Goal: Information Seeking & Learning: Learn about a topic

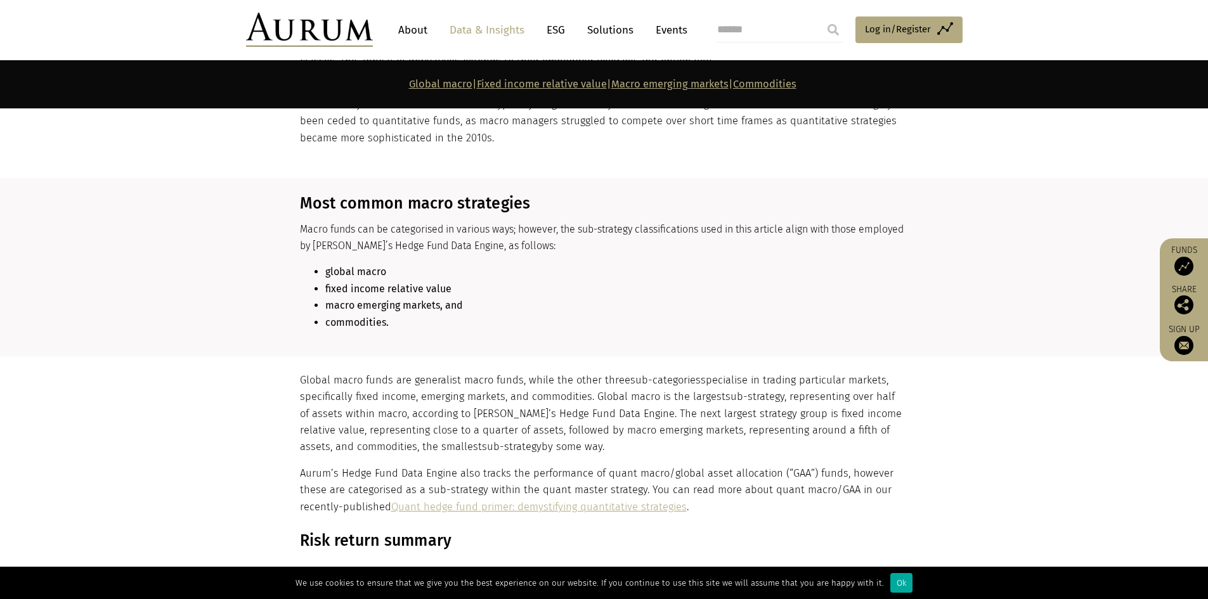
scroll to position [1332, 0]
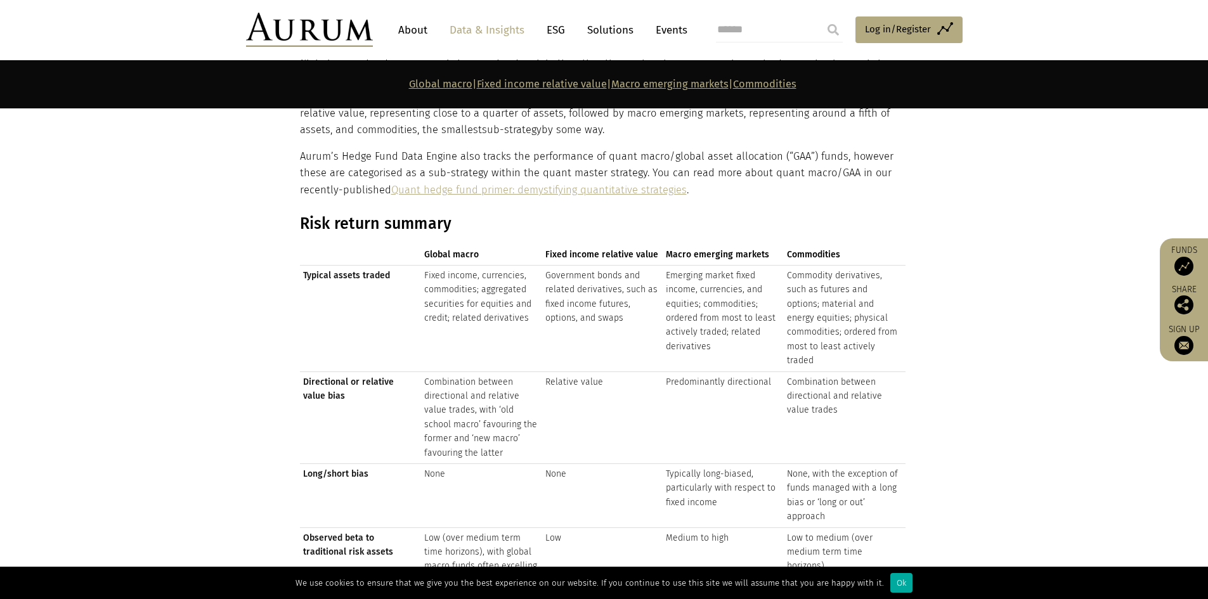
click at [495, 294] on td "Fixed income, currencies, commodities; aggregated securities for equities and c…" at bounding box center [481, 318] width 121 height 107
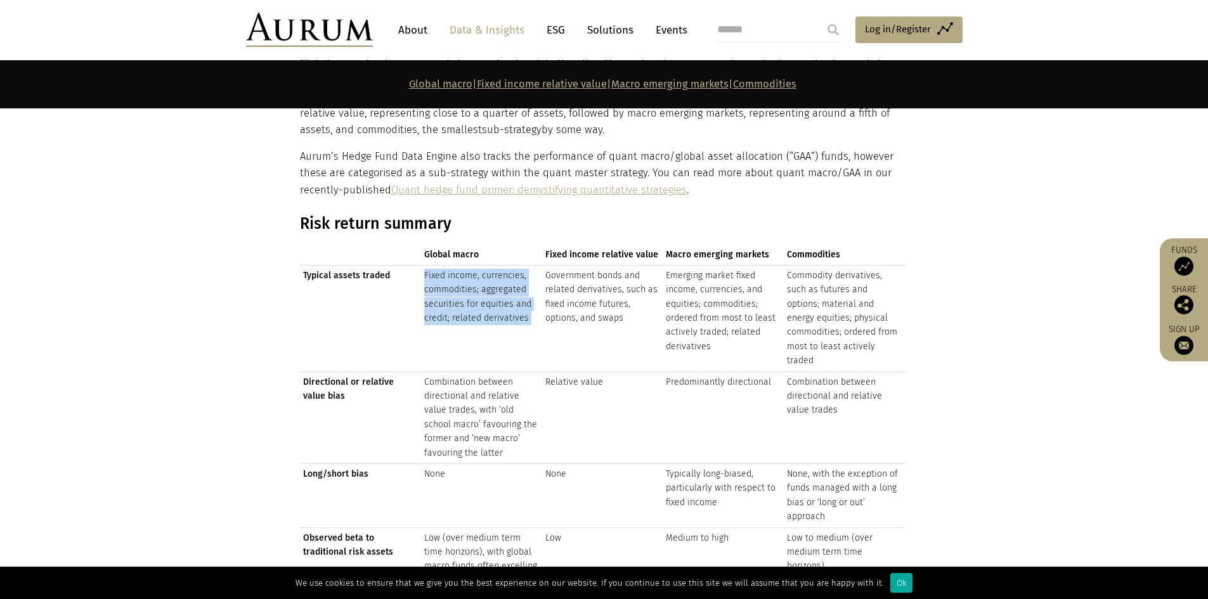
click at [495, 294] on td "Fixed income, currencies, commodities; aggregated securities for equities and c…" at bounding box center [481, 318] width 121 height 107
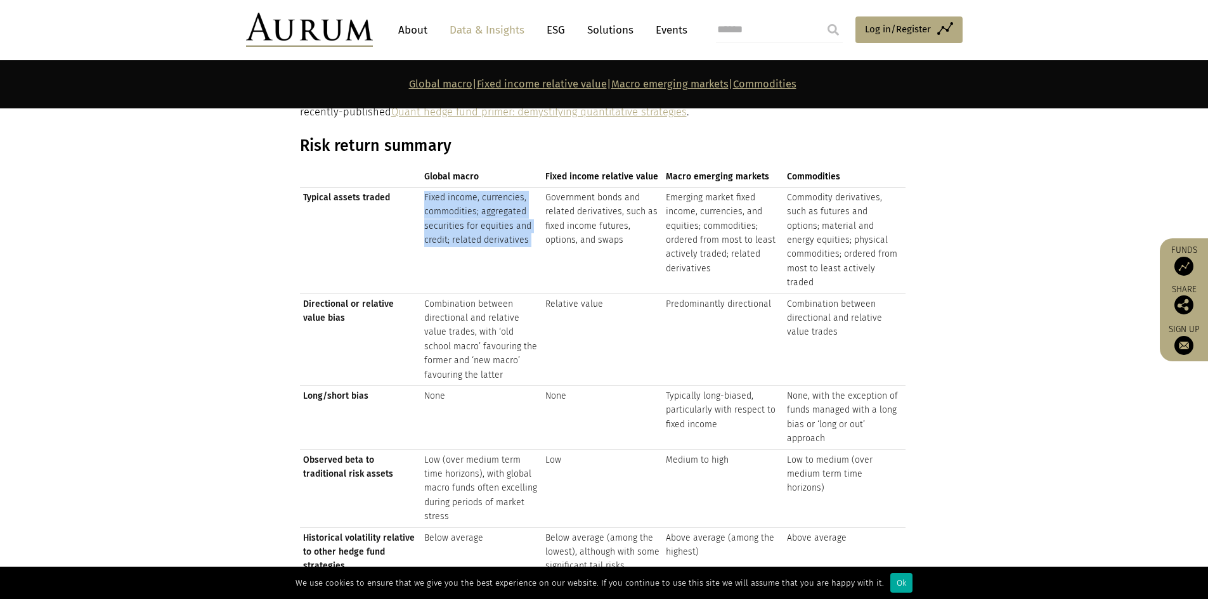
scroll to position [1522, 0]
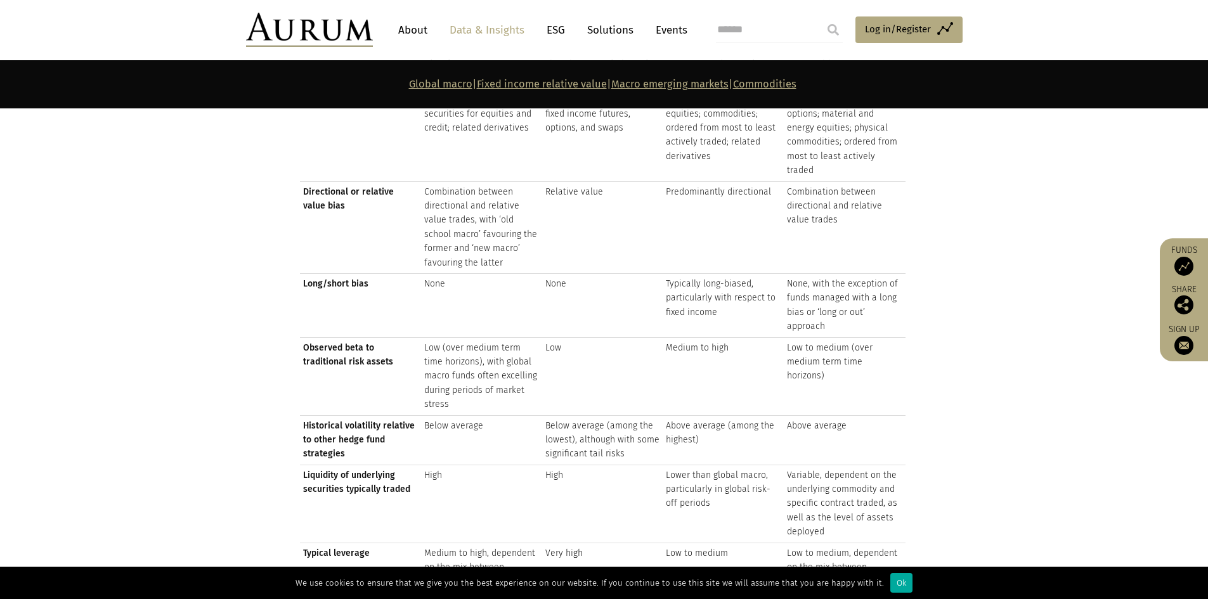
click at [464, 366] on td "Low (over medium term time horizons), with global macro funds often excelling d…" at bounding box center [481, 376] width 121 height 78
click at [456, 415] on td "Below average" at bounding box center [481, 439] width 121 height 49
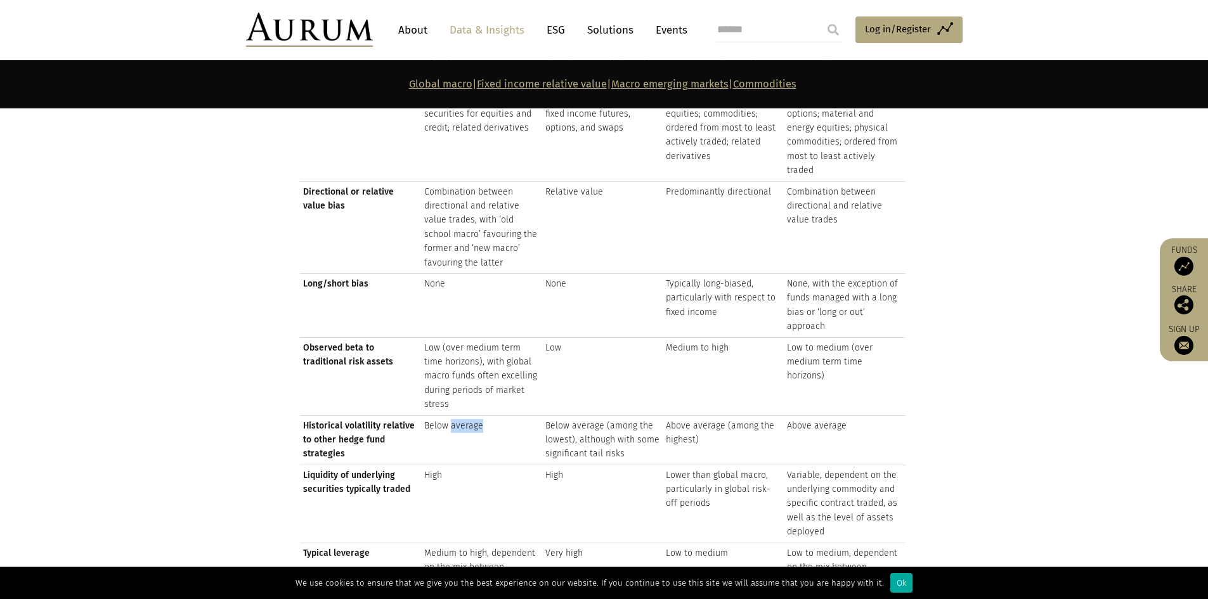
click at [456, 415] on td "Below average" at bounding box center [481, 439] width 121 height 49
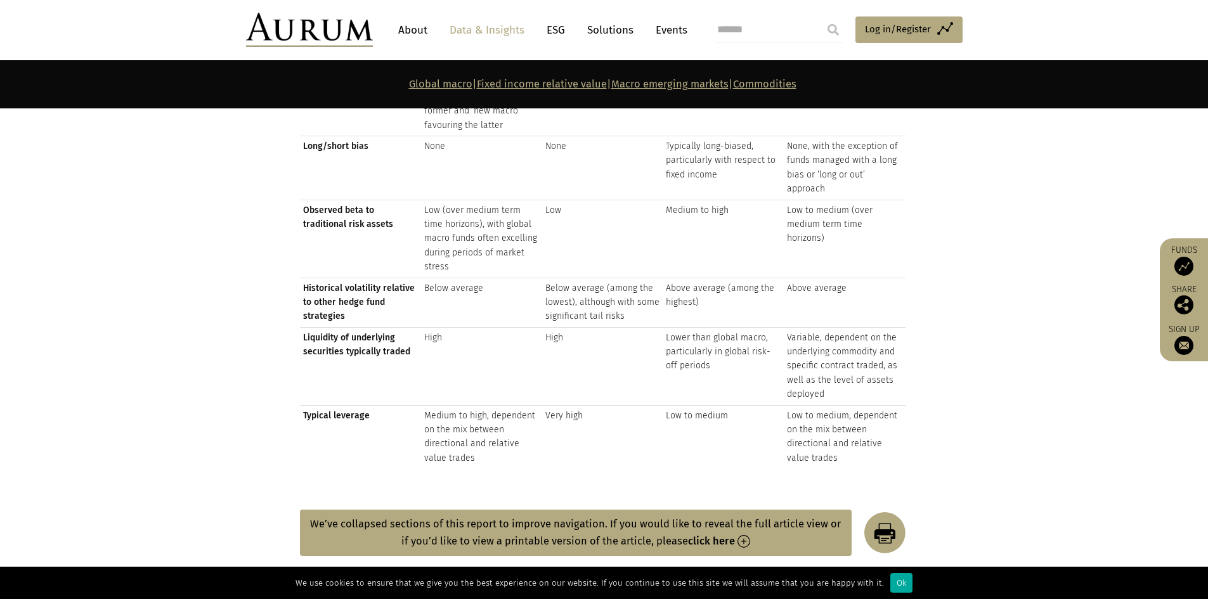
scroll to position [1712, 0]
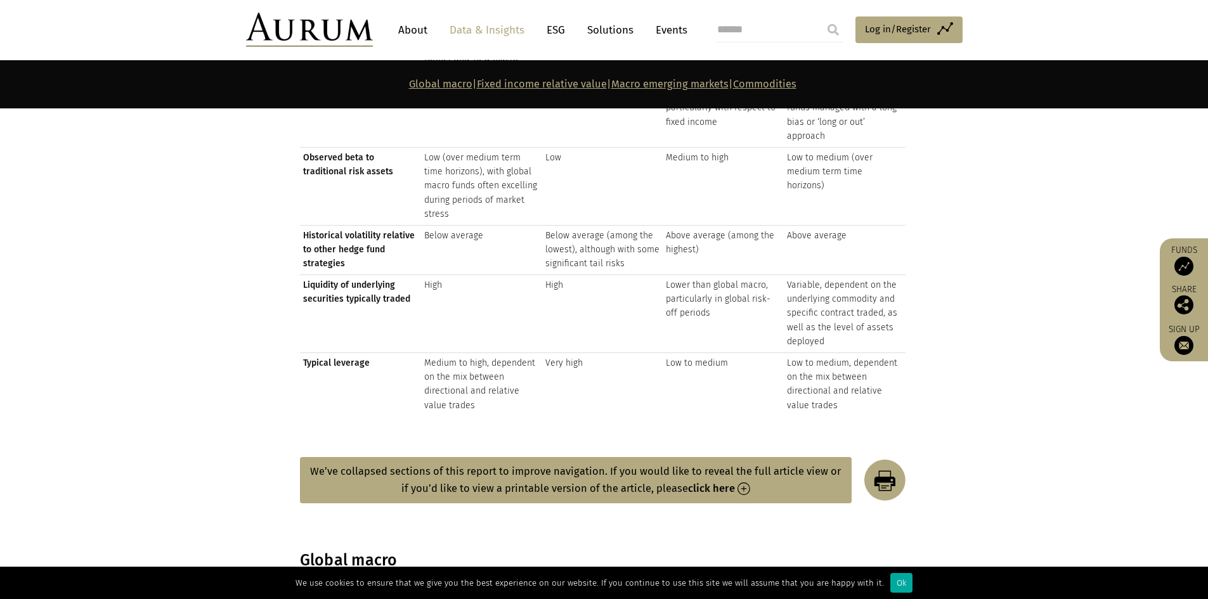
click at [455, 363] on td "Medium to high, dependent on the mix between directional and relative value tra…" at bounding box center [481, 384] width 121 height 63
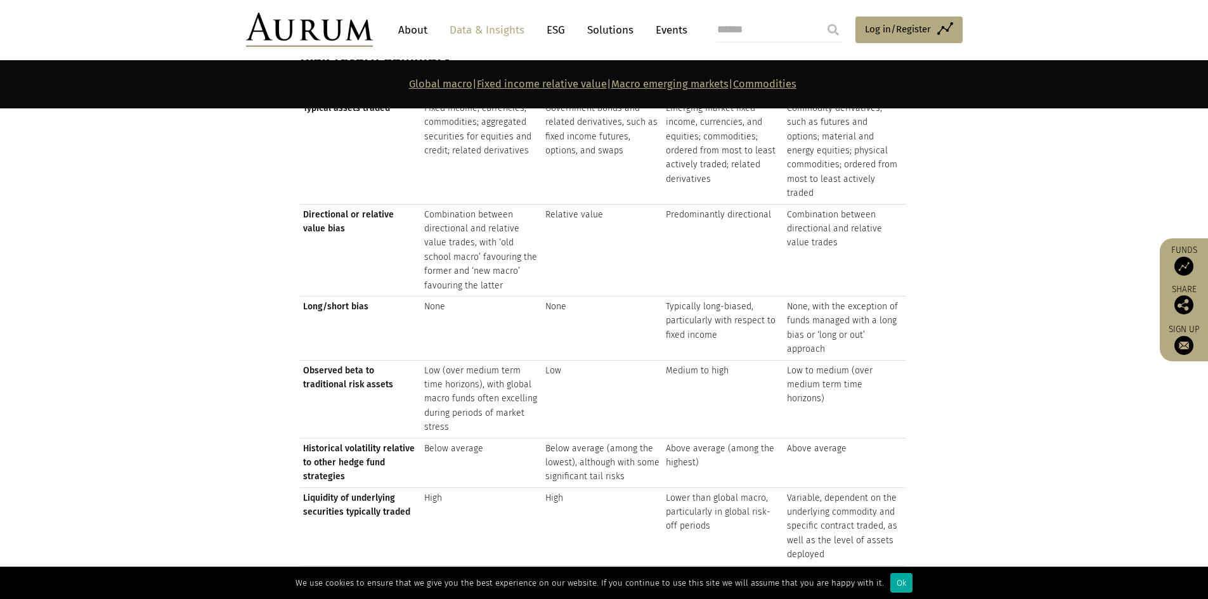
scroll to position [1458, 0]
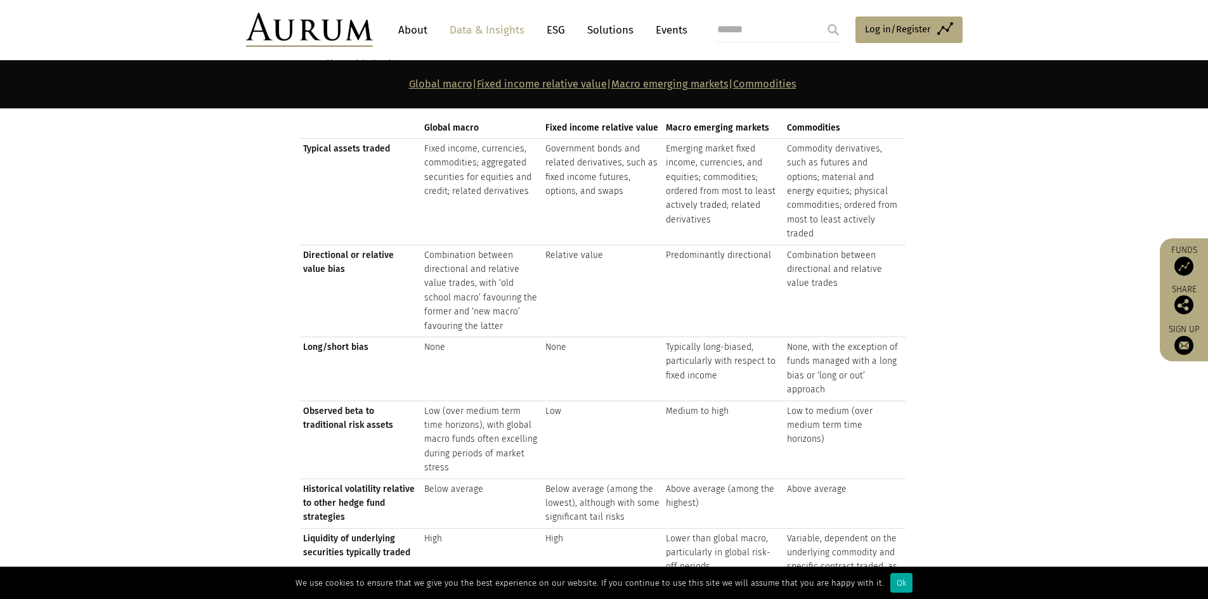
click at [481, 161] on td "Fixed income, currencies, commodities; aggregated securities for equities and c…" at bounding box center [481, 191] width 121 height 107
click at [457, 169] on td "Fixed income, currencies, commodities; aggregated securities for equities and c…" at bounding box center [481, 191] width 121 height 107
drag, startPoint x: 455, startPoint y: 174, endPoint x: 498, endPoint y: 175, distance: 43.8
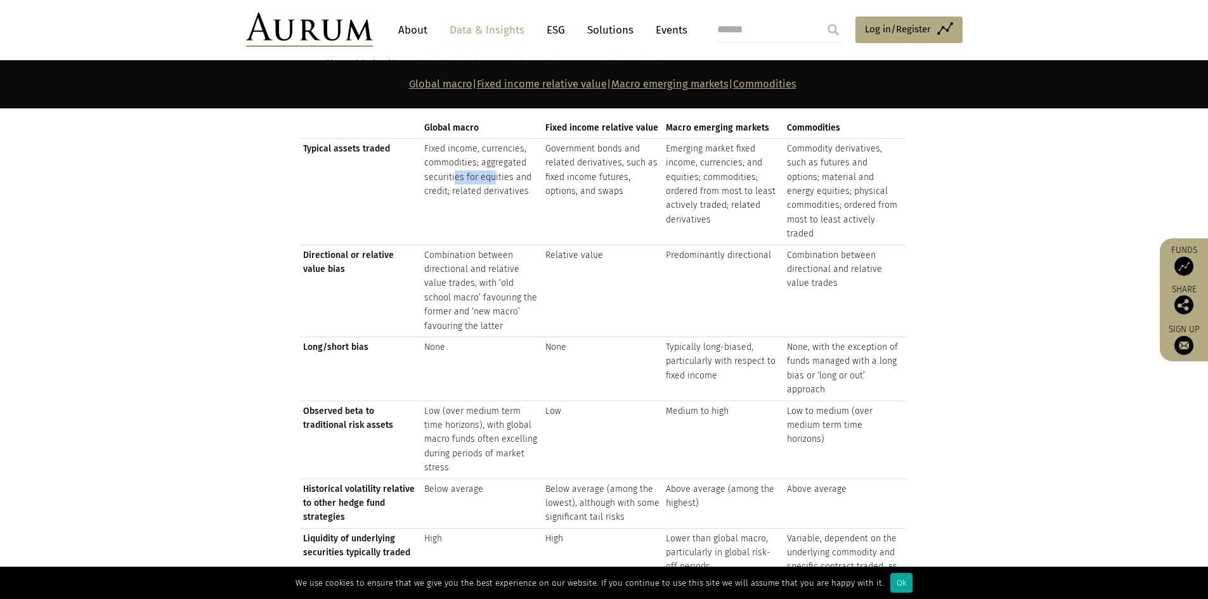
click at [498, 175] on td "Fixed income, currencies, commodities; aggregated securities for equities and c…" at bounding box center [481, 191] width 121 height 107
drag, startPoint x: 467, startPoint y: 174, endPoint x: 505, endPoint y: 174, distance: 38.7
click at [505, 174] on td "Fixed income, currencies, commodities; aggregated securities for equities and c…" at bounding box center [481, 191] width 121 height 107
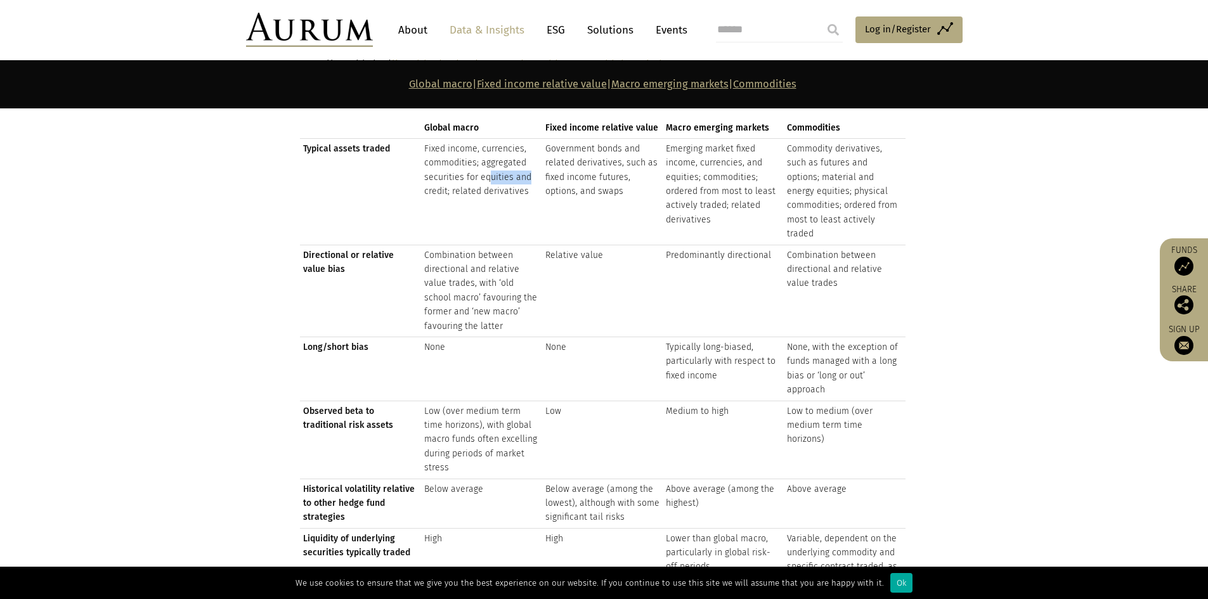
drag, startPoint x: 488, startPoint y: 174, endPoint x: 529, endPoint y: 179, distance: 41.5
click at [529, 179] on td "Fixed income, currencies, commodities; aggregated securities for equities and c…" at bounding box center [481, 191] width 121 height 107
drag, startPoint x: 529, startPoint y: 179, endPoint x: 512, endPoint y: 188, distance: 19.8
click at [529, 179] on td "Fixed income, currencies, commodities; aggregated securities for equities and c…" at bounding box center [481, 191] width 121 height 107
click at [458, 196] on td "Fixed income, currencies, commodities; aggregated securities for equities and c…" at bounding box center [481, 191] width 121 height 107
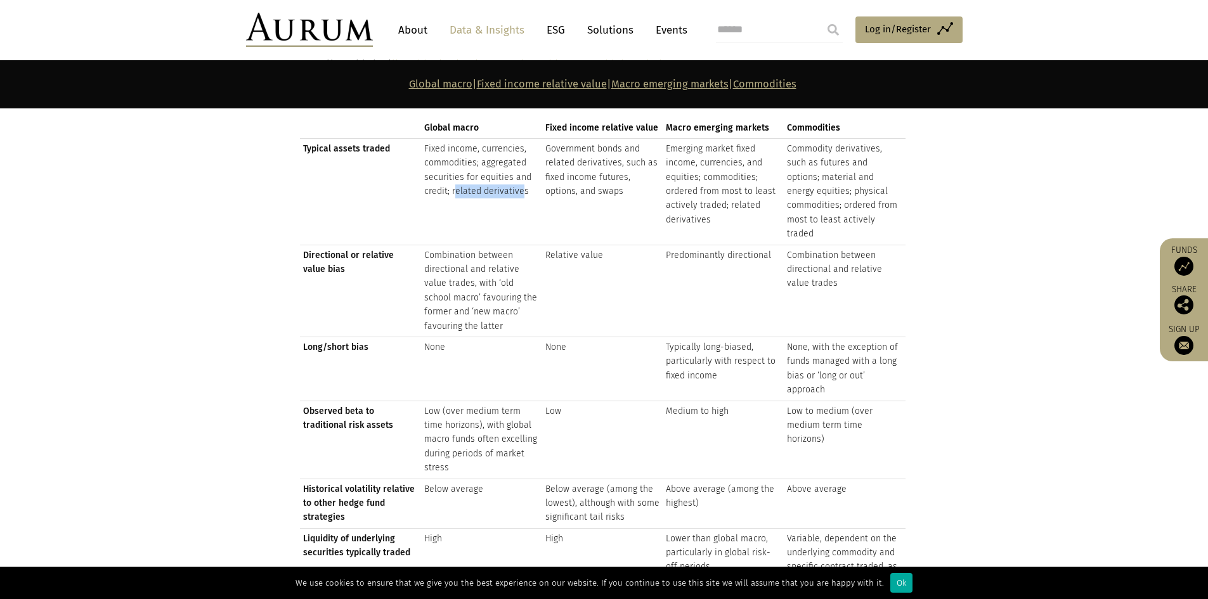
drag, startPoint x: 455, startPoint y: 195, endPoint x: 520, endPoint y: 191, distance: 65.4
click at [520, 191] on td "Fixed income, currencies, commodities; aggregated securities for equities and c…" at bounding box center [481, 191] width 121 height 107
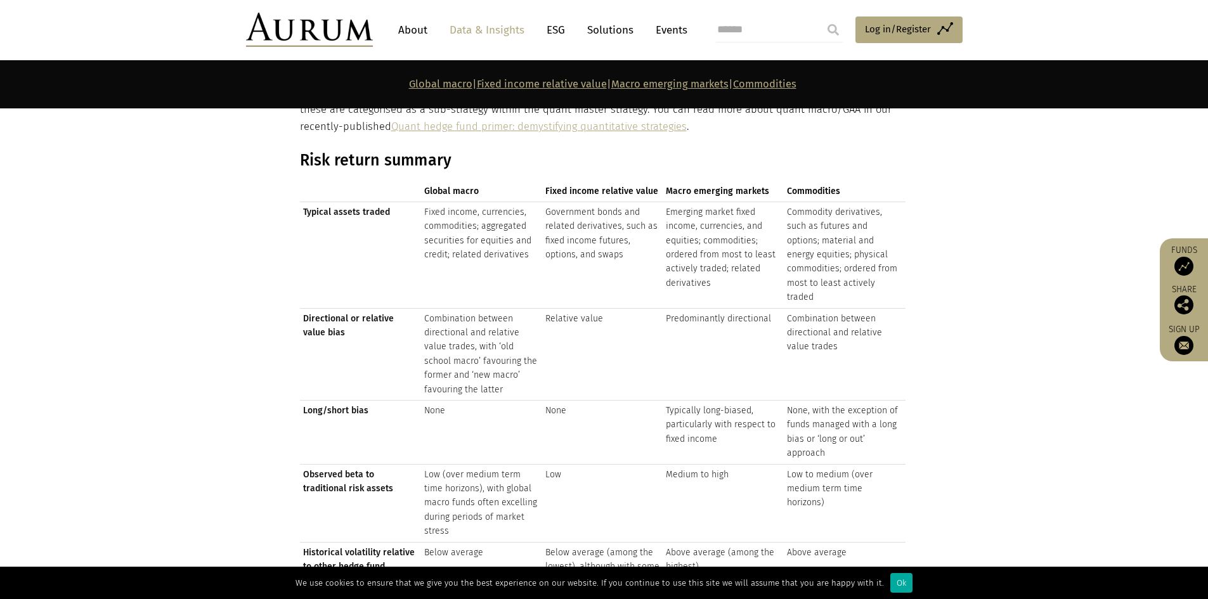
drag, startPoint x: 677, startPoint y: 199, endPoint x: 690, endPoint y: 217, distance: 22.7
click at [690, 217] on div "Global macro Fixed income relative value Macro emerging markets Commodities Glo…" at bounding box center [603, 457] width 606 height 552
click at [690, 217] on td "Emerging market fixed income, currencies, and equities; commodities; ordered fr…" at bounding box center [723, 255] width 121 height 107
drag, startPoint x: 685, startPoint y: 224, endPoint x: 701, endPoint y: 277, distance: 54.8
click at [701, 277] on td "Emerging market fixed income, currencies, and equities; commodities; ordered fr…" at bounding box center [723, 255] width 121 height 107
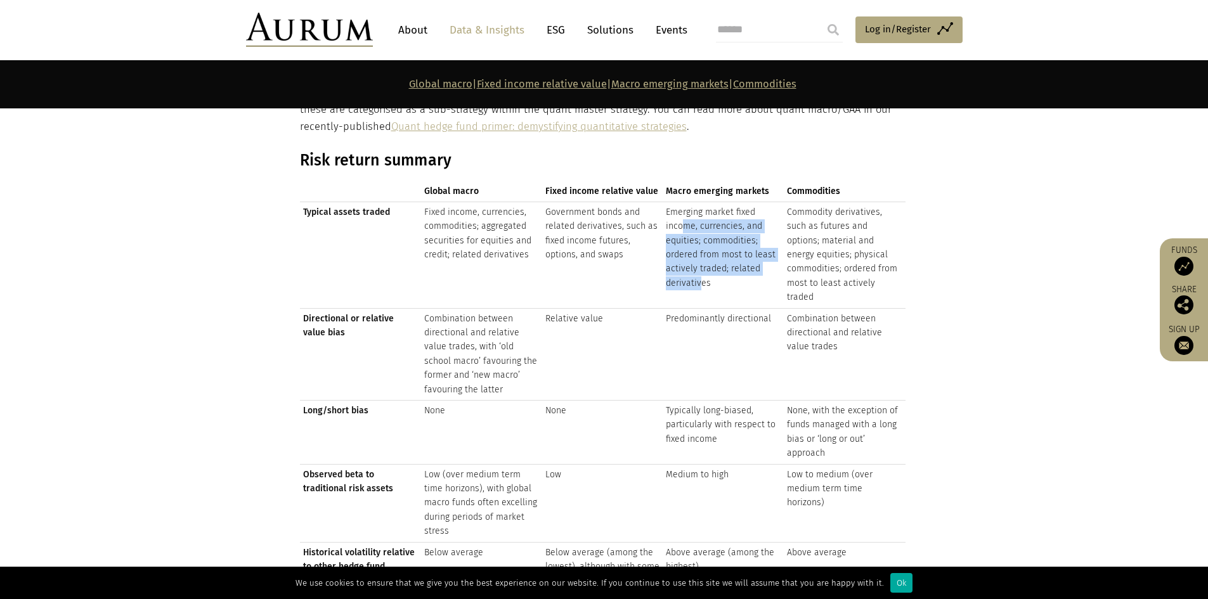
click at [701, 277] on td "Emerging market fixed income, currencies, and equities; commodities; ordered fr…" at bounding box center [723, 255] width 121 height 107
drag, startPoint x: 694, startPoint y: 261, endPoint x: 713, endPoint y: 278, distance: 25.6
click at [713, 278] on td "Emerging market fixed income, currencies, and equities; commodities; ordered fr…" at bounding box center [723, 255] width 121 height 107
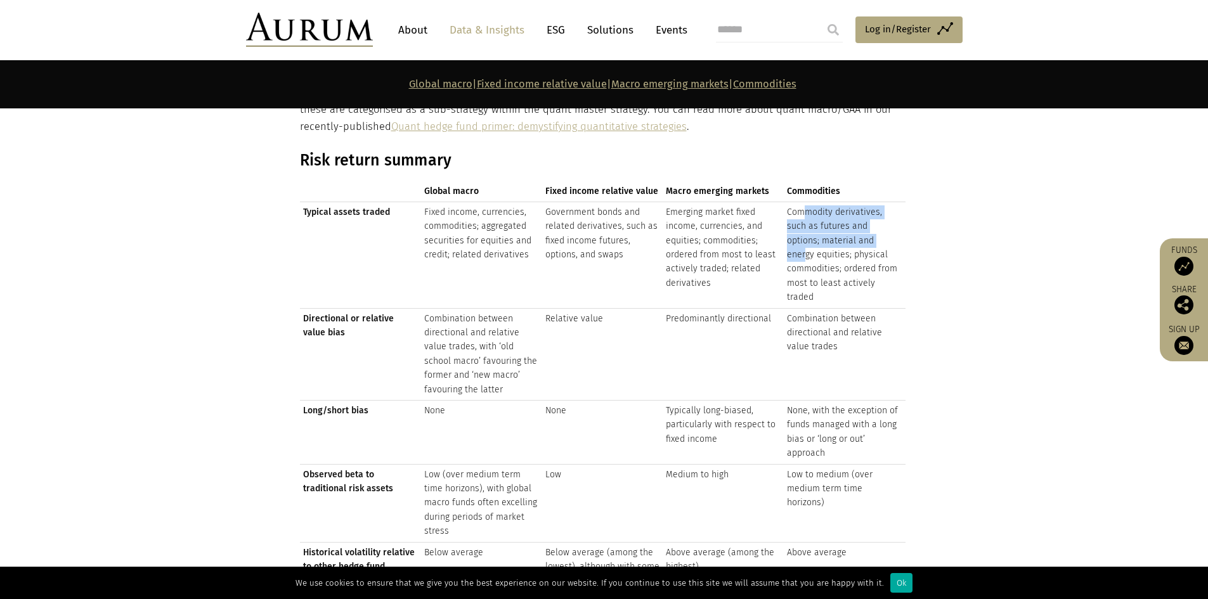
drag, startPoint x: 804, startPoint y: 203, endPoint x: 864, endPoint y: 239, distance: 70.2
click at [863, 238] on td "Commodity derivatives, such as futures and options; material and energy equitie…" at bounding box center [844, 255] width 121 height 107
click at [864, 239] on td "Commodity derivatives, such as futures and options; material and energy equitie…" at bounding box center [844, 255] width 121 height 107
drag, startPoint x: 819, startPoint y: 228, endPoint x: 866, endPoint y: 249, distance: 51.4
click at [866, 249] on td "Commodity derivatives, such as futures and options; material and energy equitie…" at bounding box center [844, 255] width 121 height 107
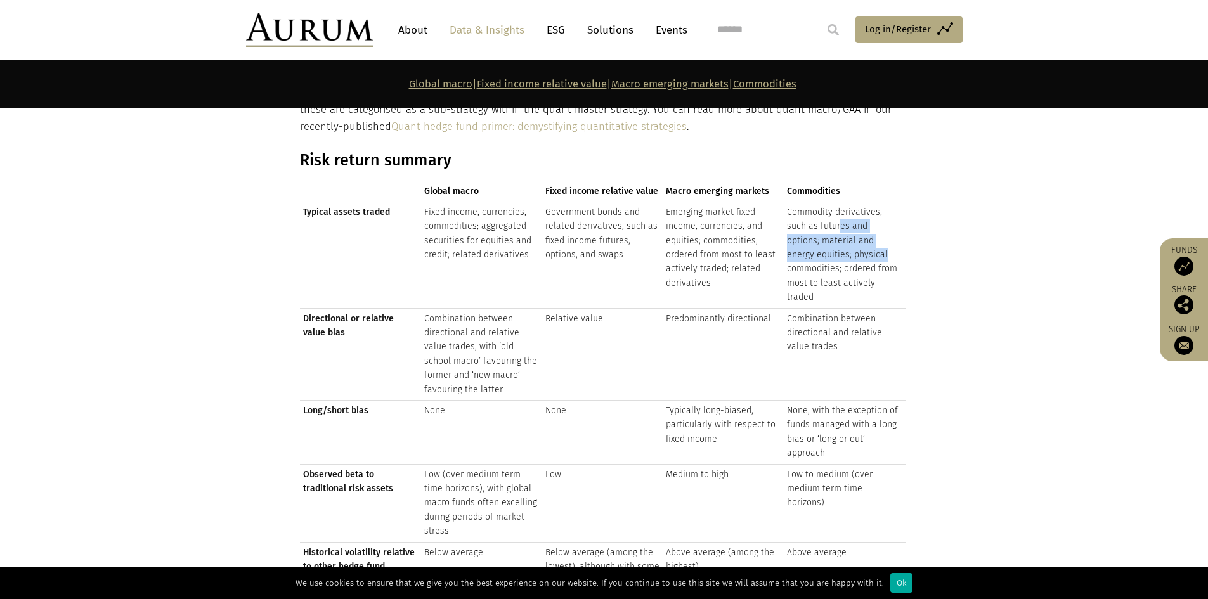
click at [866, 249] on td "Commodity derivatives, such as futures and options; material and energy equitie…" at bounding box center [844, 255] width 121 height 107
click at [841, 281] on td "Commodity derivatives, such as futures and options; material and energy equitie…" at bounding box center [844, 255] width 121 height 107
click at [866, 280] on td "Commodity derivatives, such as futures and options; material and energy equitie…" at bounding box center [844, 255] width 121 height 107
drag, startPoint x: 562, startPoint y: 209, endPoint x: 592, endPoint y: 249, distance: 50.2
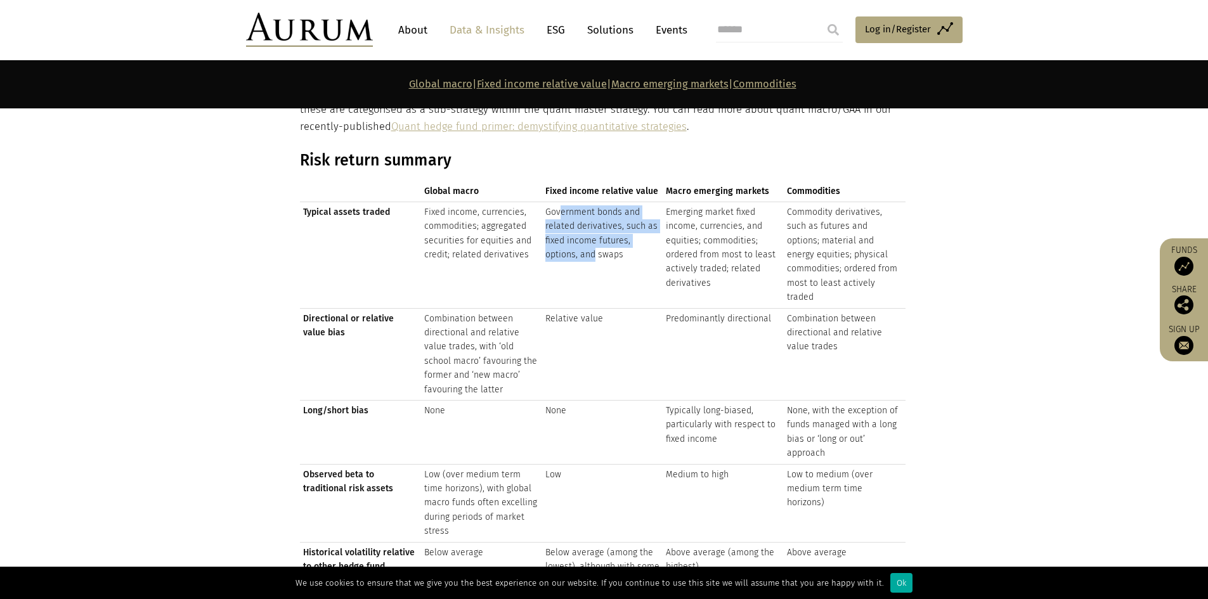
click at [592, 249] on td "Government bonds and related derivatives, such as fixed income futures, options…" at bounding box center [602, 255] width 121 height 107
drag, startPoint x: 546, startPoint y: 212, endPoint x: 597, endPoint y: 259, distance: 69.5
click at [597, 259] on td "Government bonds and related derivatives, such as fixed income futures, options…" at bounding box center [602, 255] width 121 height 107
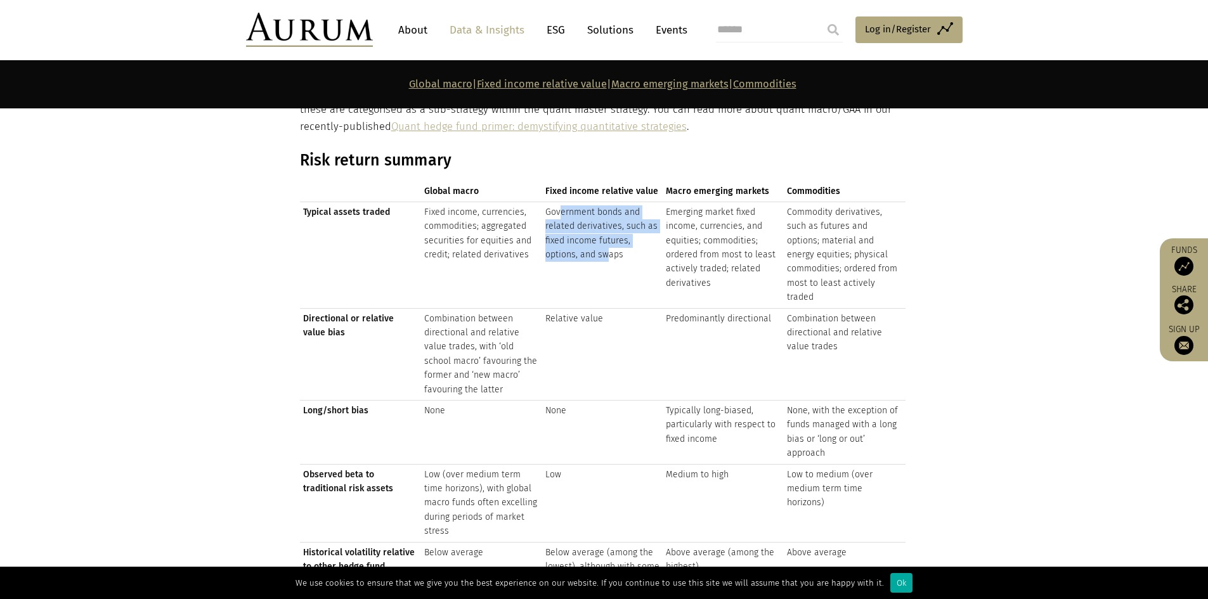
drag, startPoint x: 562, startPoint y: 214, endPoint x: 608, endPoint y: 250, distance: 58.7
click at [608, 250] on td "Government bonds and related derivatives, such as fixed income futures, options…" at bounding box center [602, 255] width 121 height 107
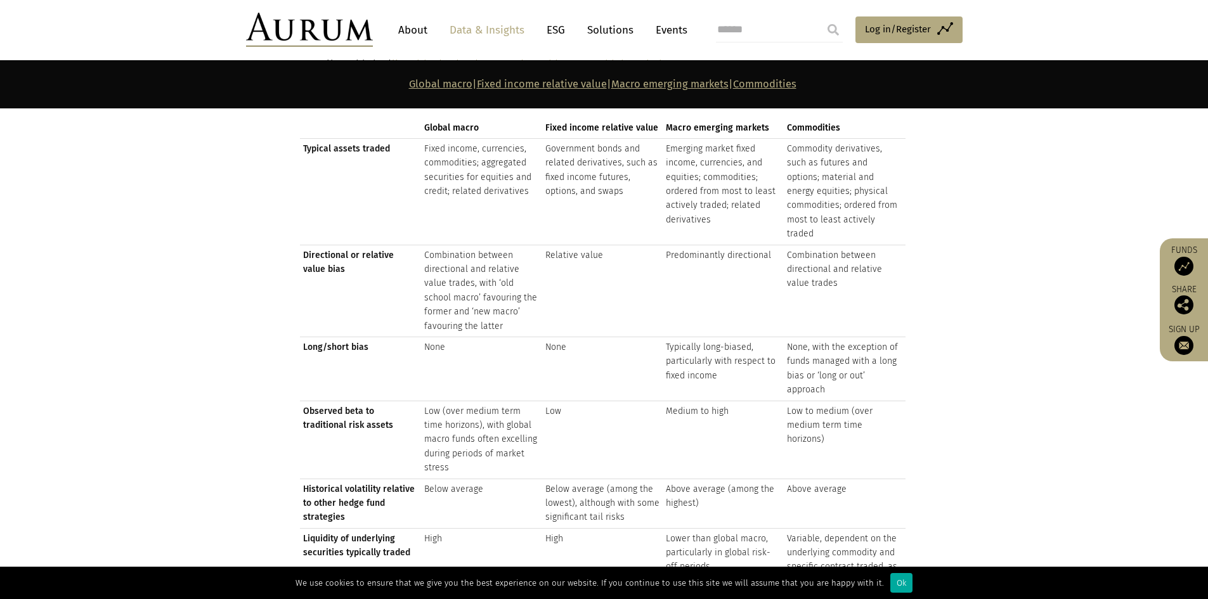
click at [476, 245] on td "Combination between directional and relative value trades, with ‘old school mac…" at bounding box center [481, 291] width 121 height 92
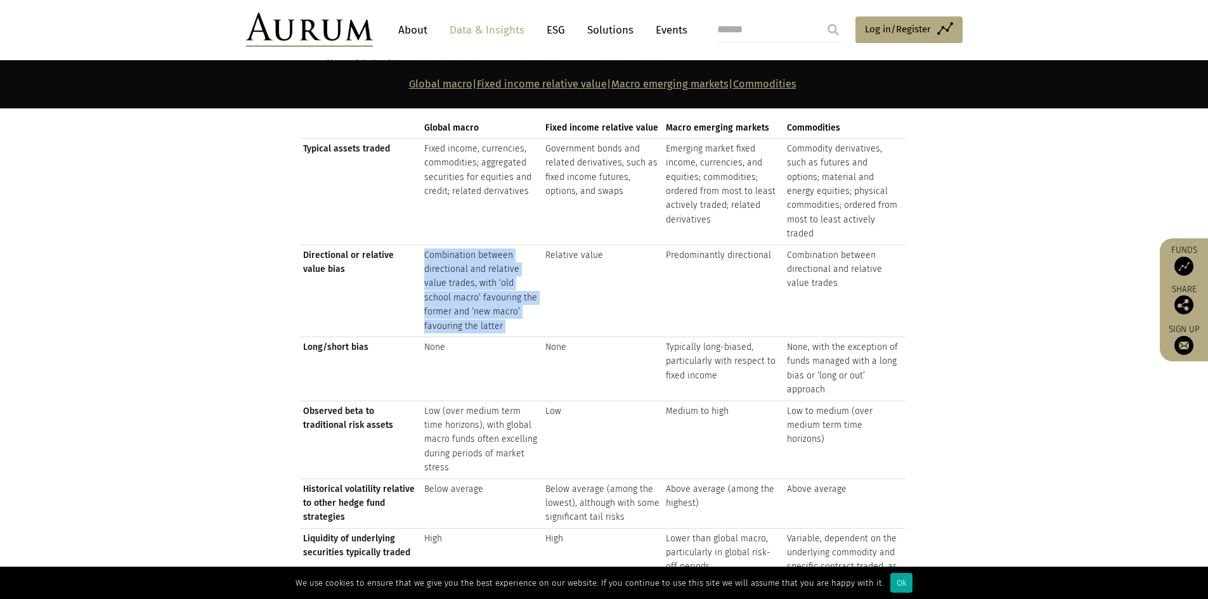
click at [476, 245] on td "Combination between directional and relative value trades, with ‘old school mac…" at bounding box center [481, 291] width 121 height 92
click at [492, 293] on td "Combination between directional and relative value trades, with ‘old school mac…" at bounding box center [481, 291] width 121 height 92
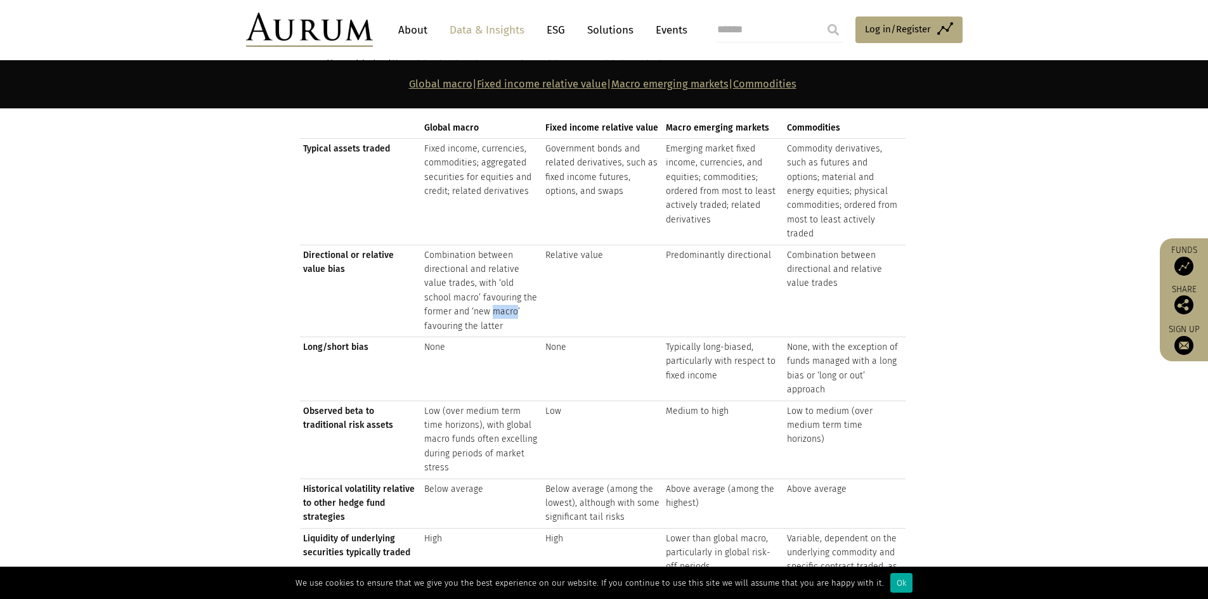
click at [492, 293] on td "Combination between directional and relative value trades, with ‘old school mac…" at bounding box center [481, 291] width 121 height 92
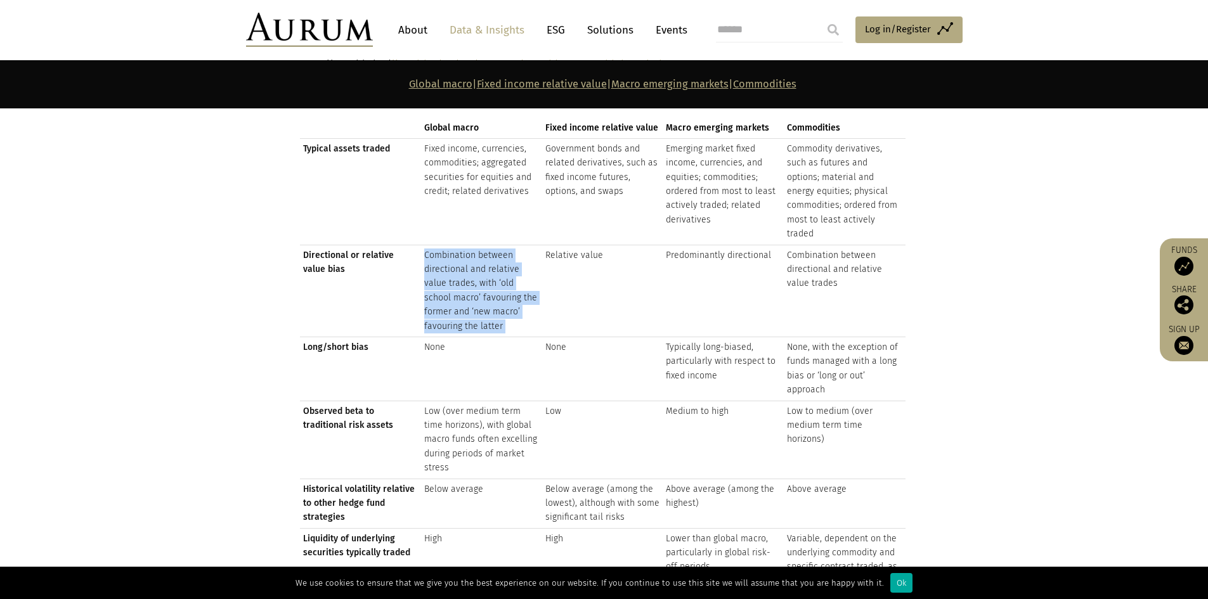
click at [492, 293] on td "Combination between directional and relative value trades, with ‘old school mac…" at bounding box center [481, 291] width 121 height 92
click at [483, 311] on td "Combination between directional and relative value trades, with ‘old school mac…" at bounding box center [481, 291] width 121 height 92
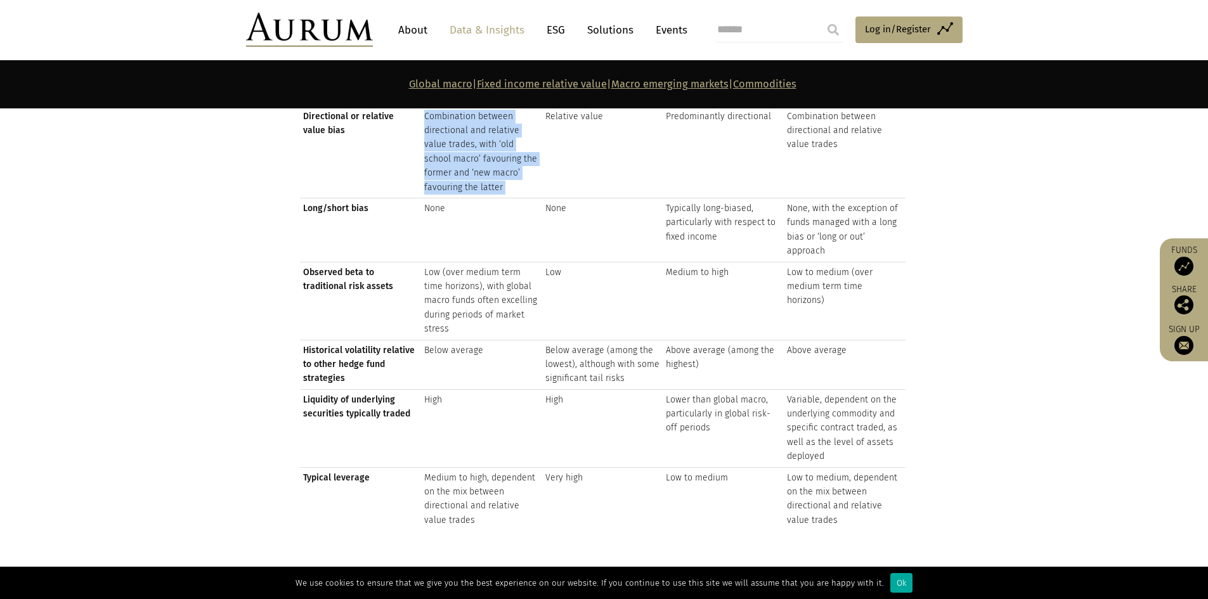
scroll to position [1649, 0]
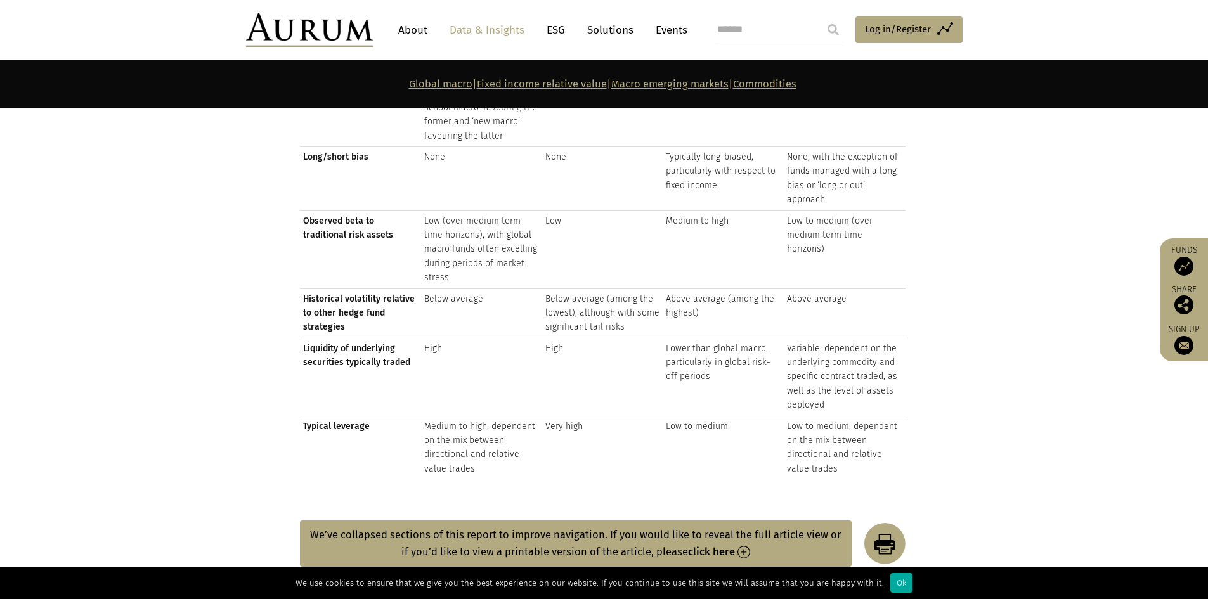
click at [482, 416] on td "Medium to high, dependent on the mix between directional and relative value tra…" at bounding box center [481, 447] width 121 height 63
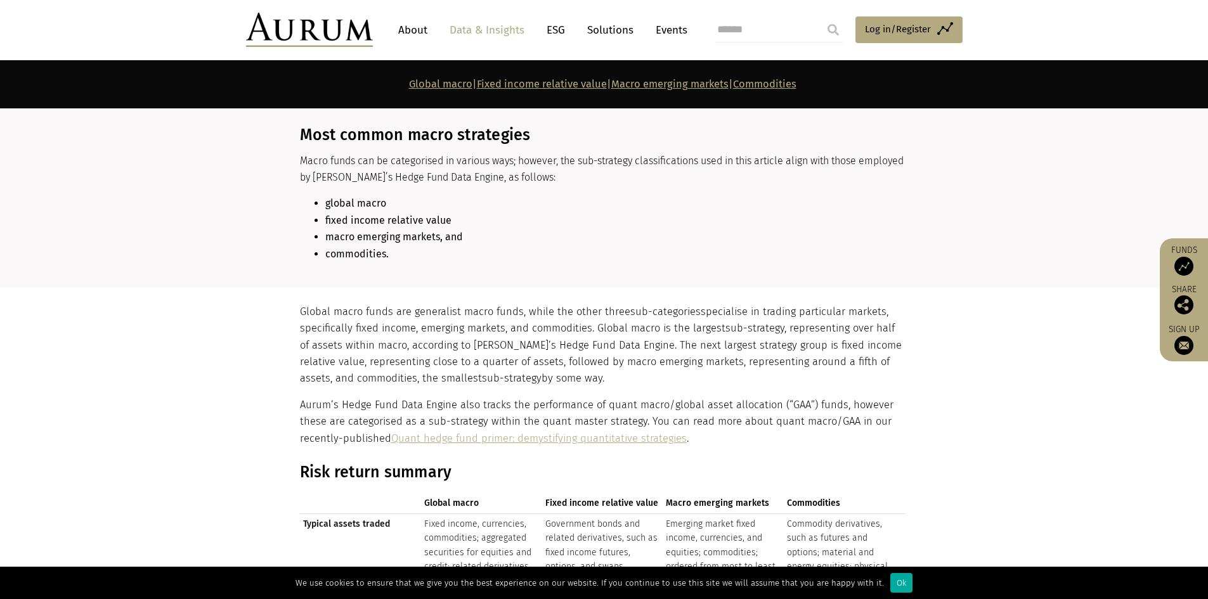
scroll to position [1078, 0]
